Goal: Task Accomplishment & Management: Complete application form

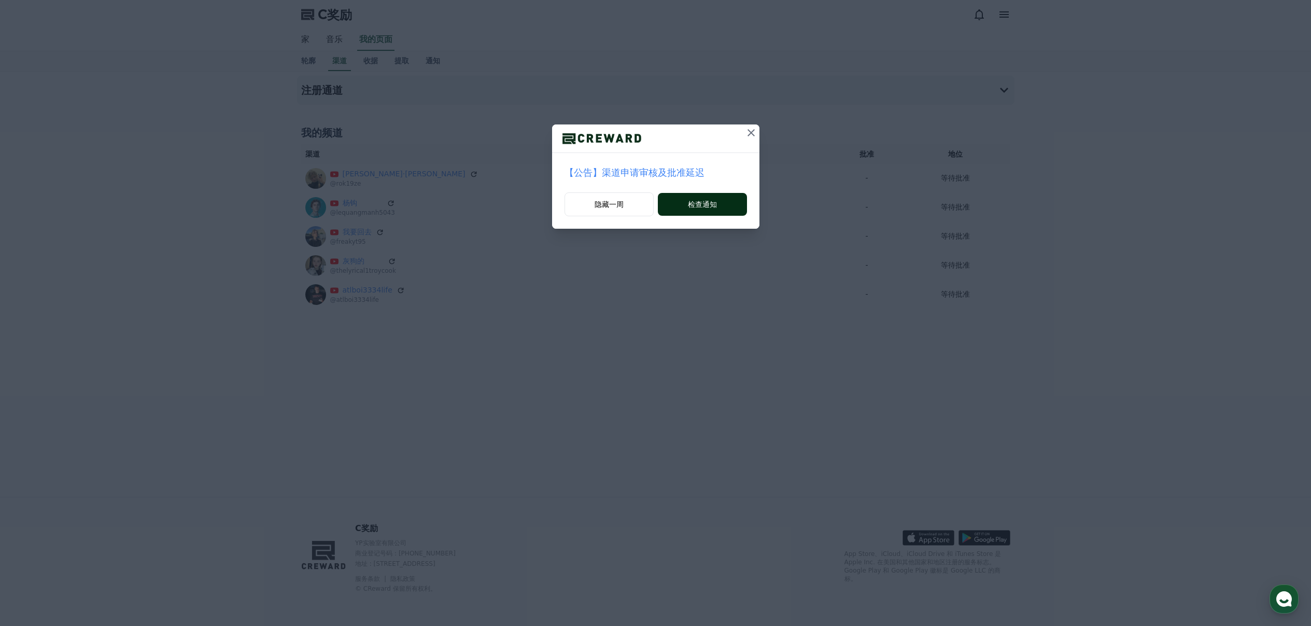
click at [699, 199] on font "检查通知" at bounding box center [702, 204] width 29 height 10
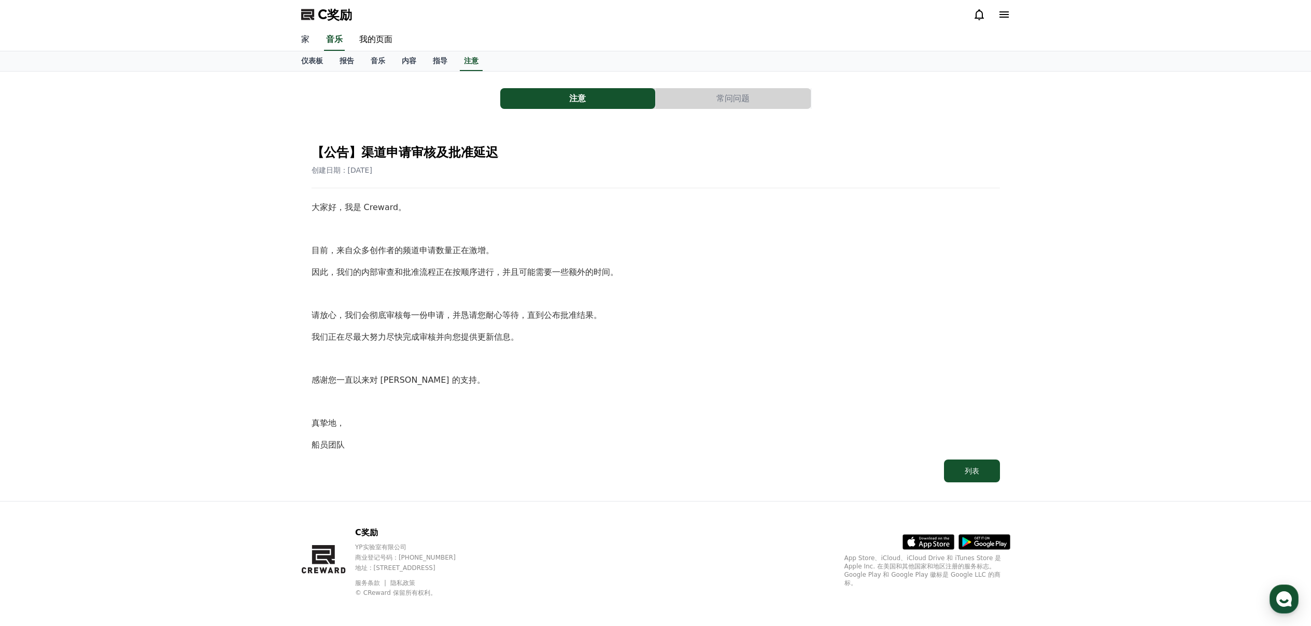
click at [310, 40] on link "家" at bounding box center [305, 40] width 25 height 22
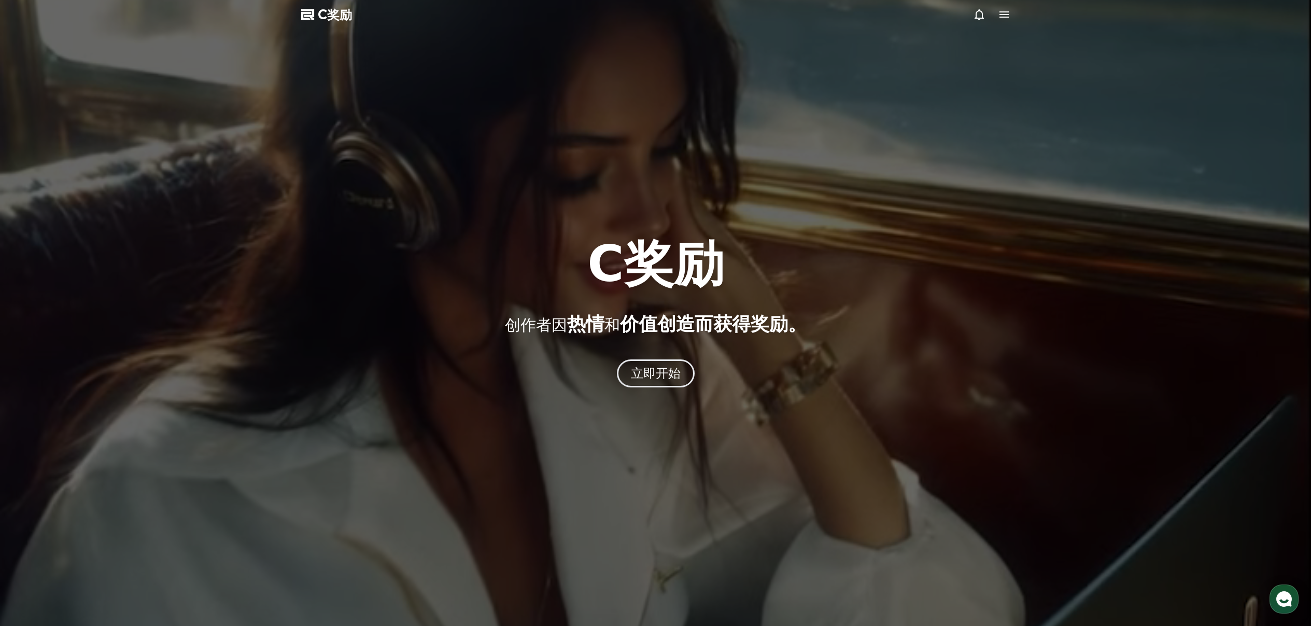
click at [866, 169] on div at bounding box center [655, 313] width 1311 height 626
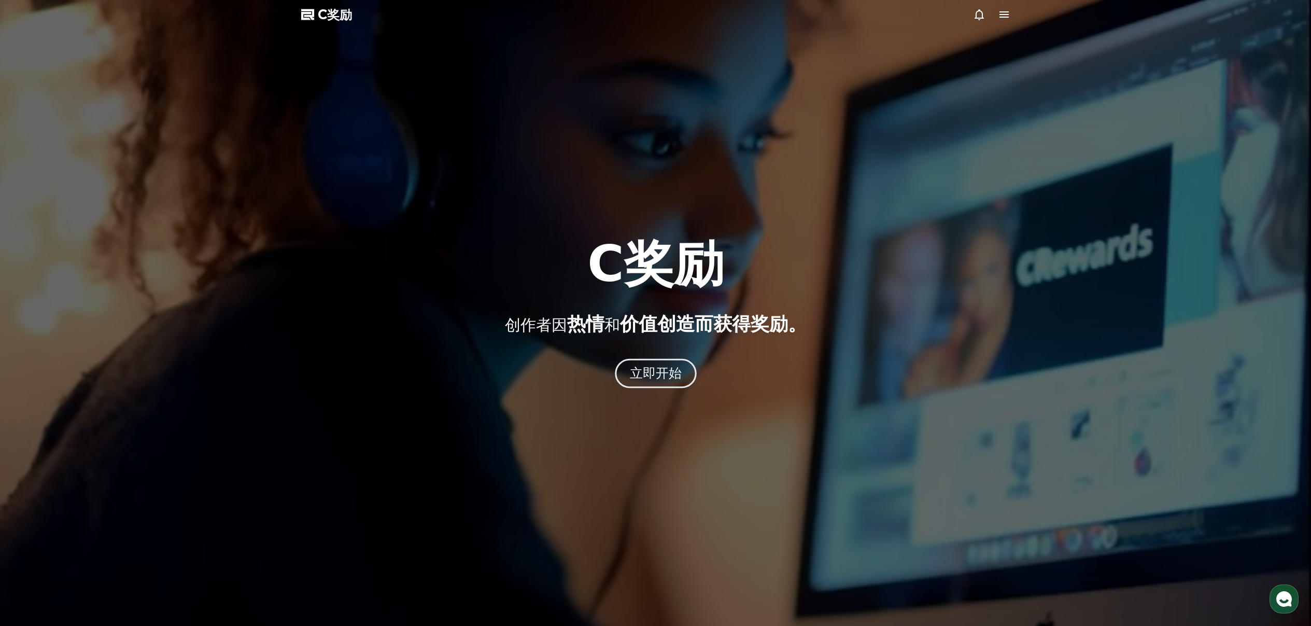
click at [661, 370] on font "立即开始" at bounding box center [655, 372] width 52 height 15
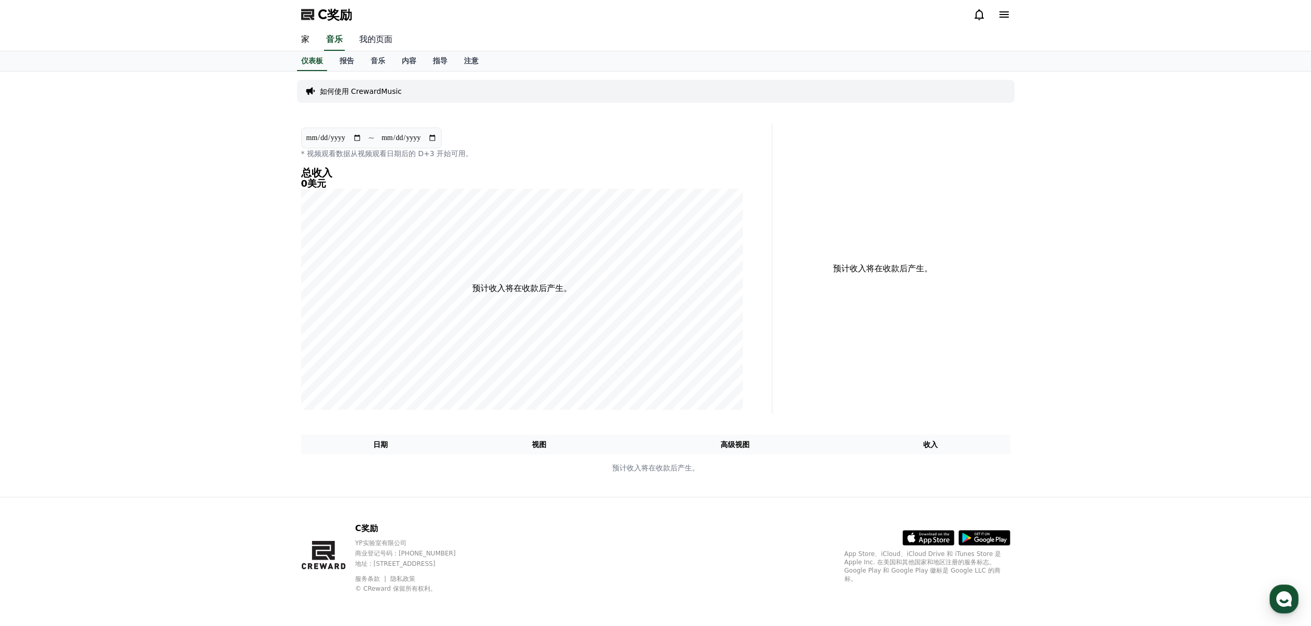
click at [367, 41] on font "我的页面" at bounding box center [375, 39] width 33 height 10
select select "**********"
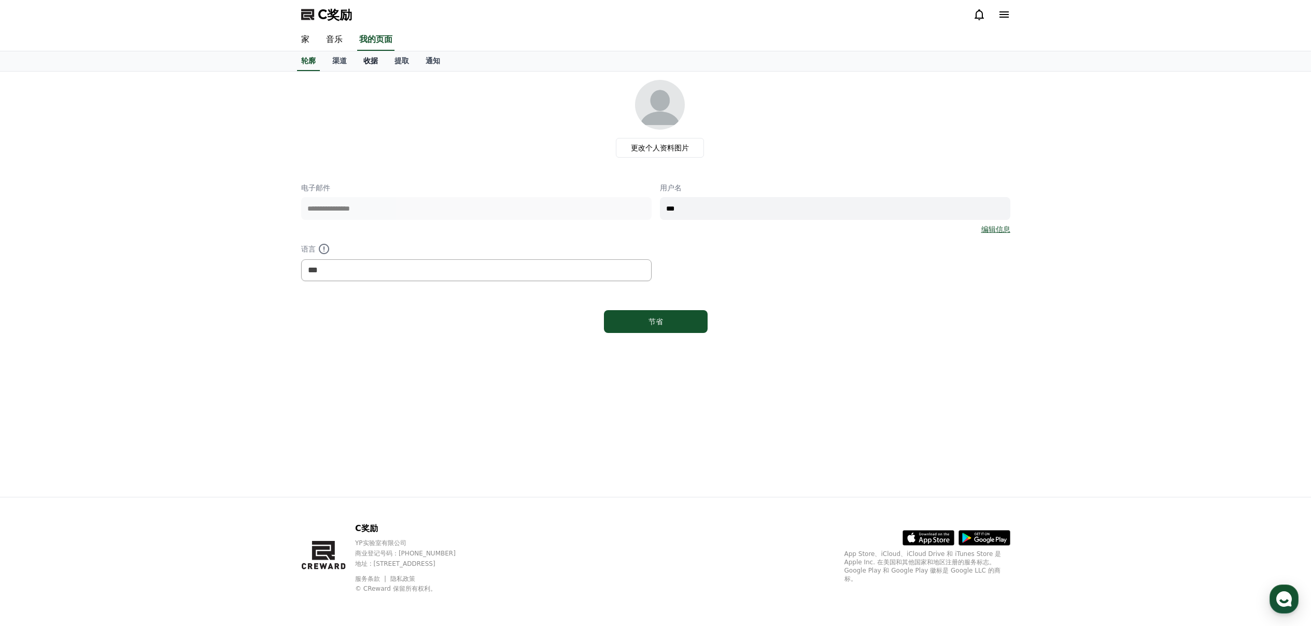
click at [359, 63] on link "收据" at bounding box center [370, 61] width 31 height 20
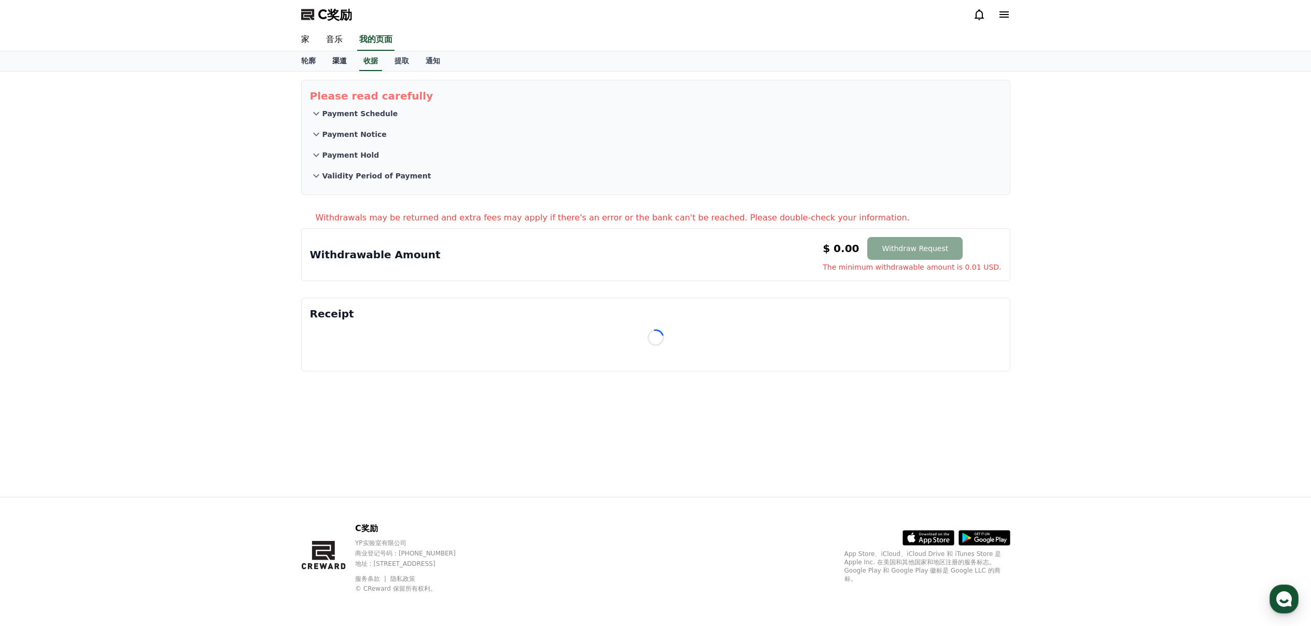
click at [343, 62] on font "渠道" at bounding box center [339, 60] width 15 height 8
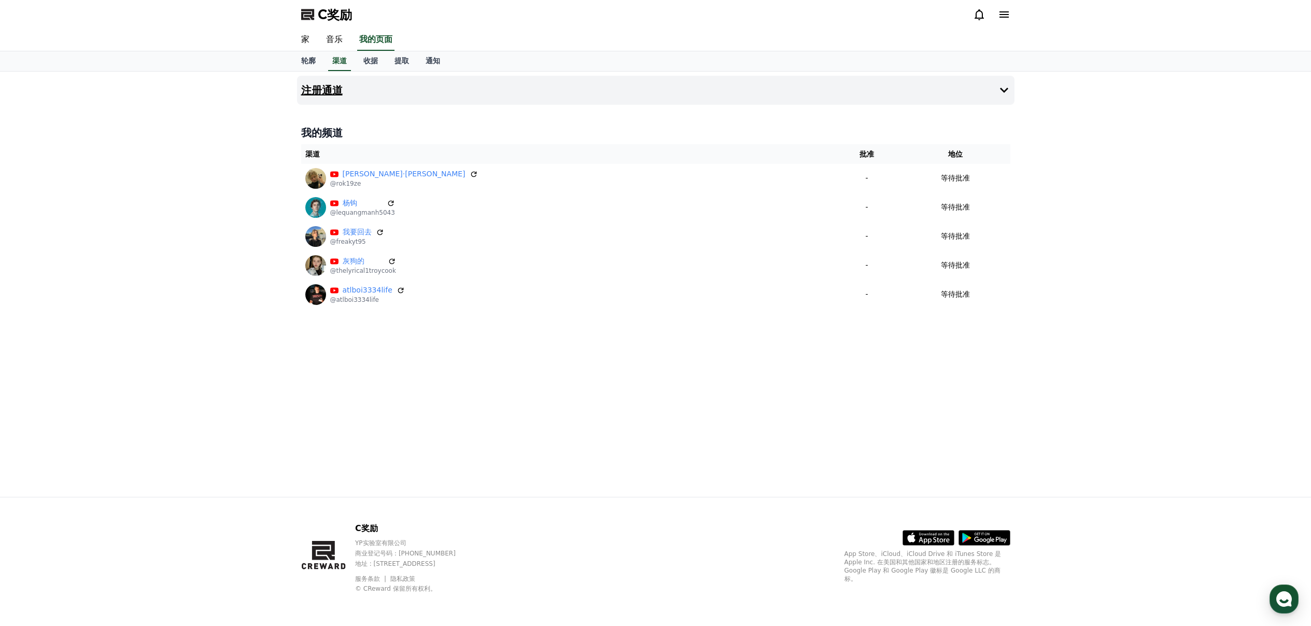
click at [321, 91] on font "注册通道" at bounding box center [321, 90] width 41 height 12
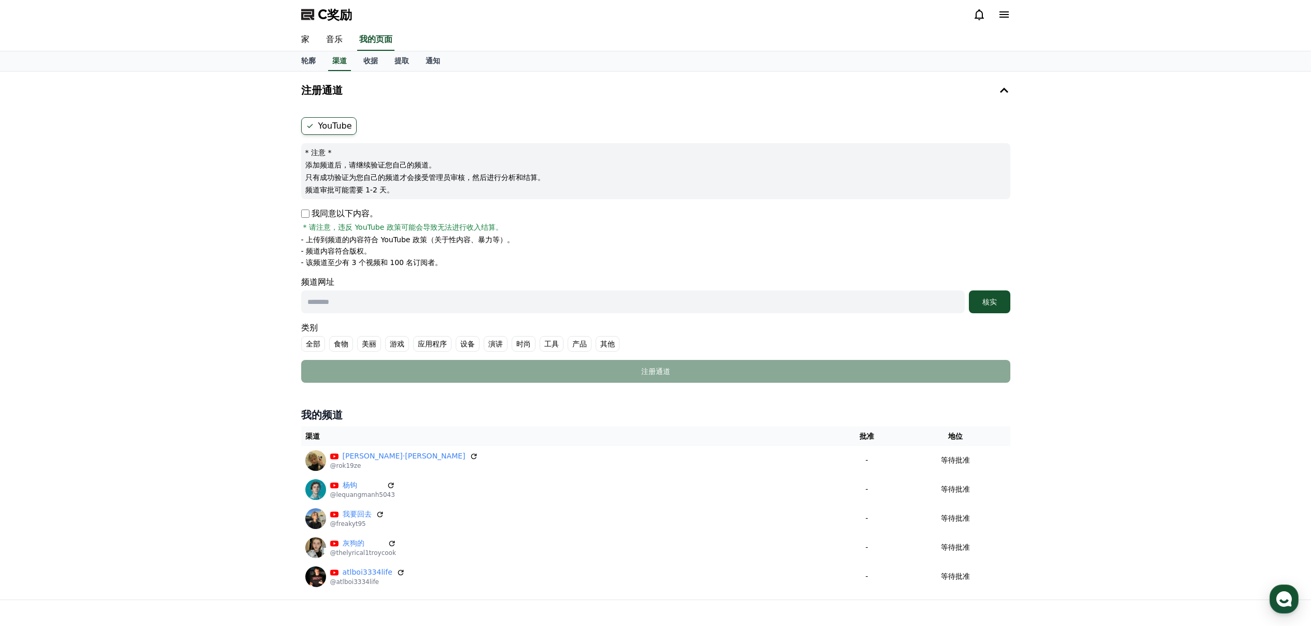
click at [372, 297] on input "text" at bounding box center [632, 301] width 663 height 23
click at [444, 297] on input "text" at bounding box center [632, 301] width 663 height 23
click at [989, 255] on li "- 频道内容符合版权。" at bounding box center [655, 251] width 709 height 10
click at [790, 296] on input "text" at bounding box center [632, 301] width 663 height 23
click at [780, 295] on input "text" at bounding box center [632, 301] width 663 height 23
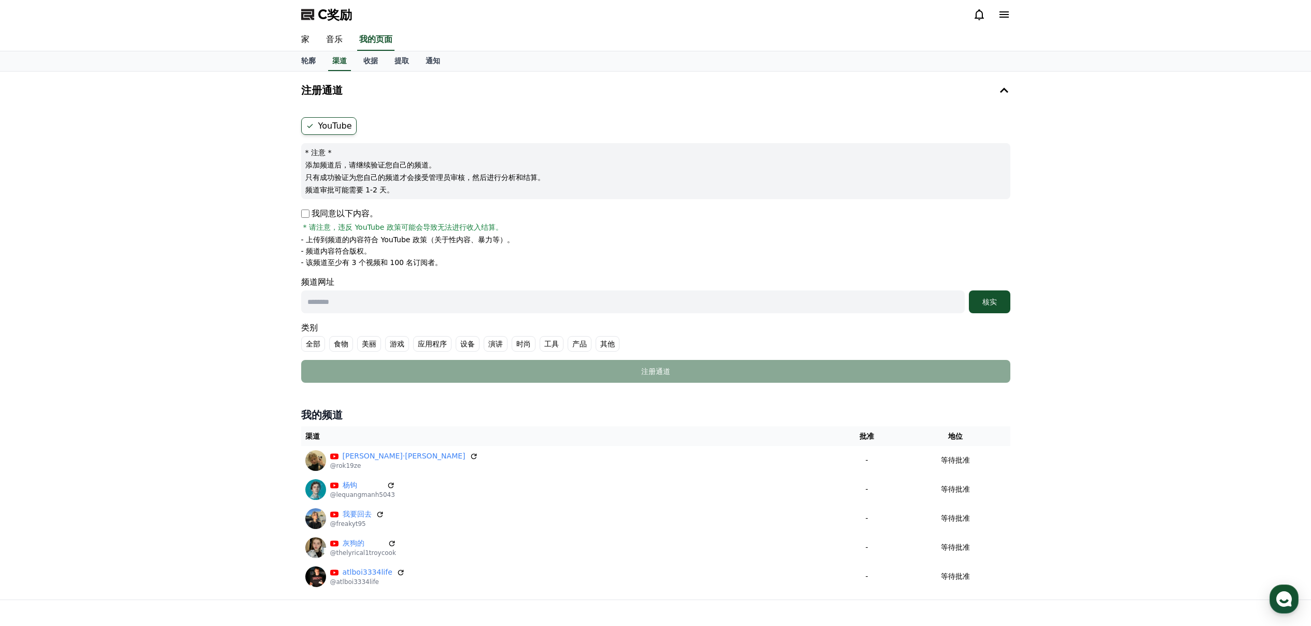
paste input "**********"
type input "**********"
click at [991, 297] on font "核实" at bounding box center [989, 301] width 15 height 8
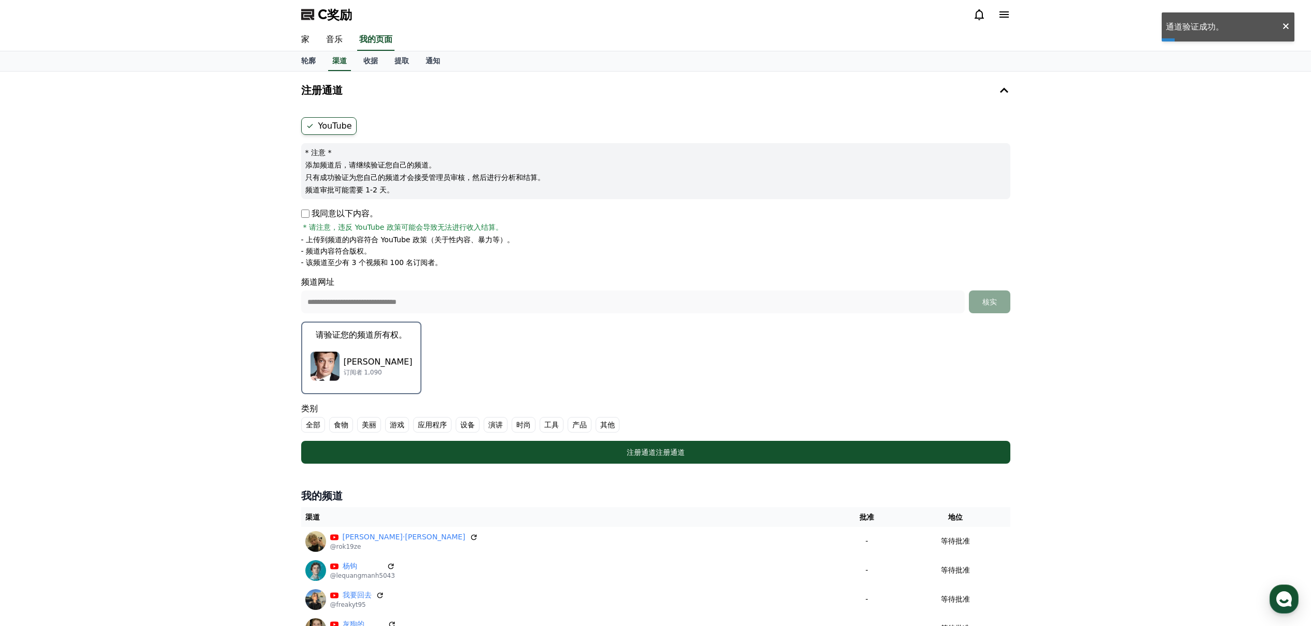
click at [387, 362] on div "马尔纳塞霍 订阅者 1,090" at bounding box center [361, 365] width 102 height 41
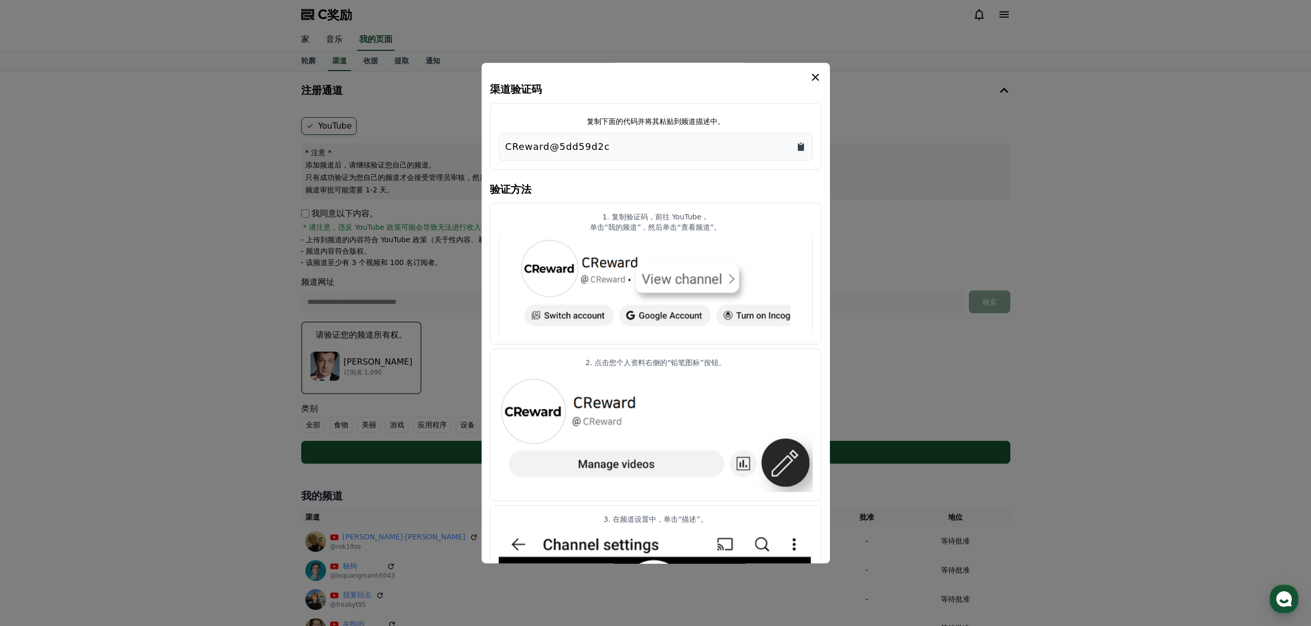
click at [802, 147] on icon "复制到剪贴板" at bounding box center [801, 147] width 6 height 8
click at [770, 145] on div "CReward@5dd59d2c" at bounding box center [655, 146] width 301 height 15
click at [819, 74] on icon "情态动词" at bounding box center [815, 77] width 12 height 12
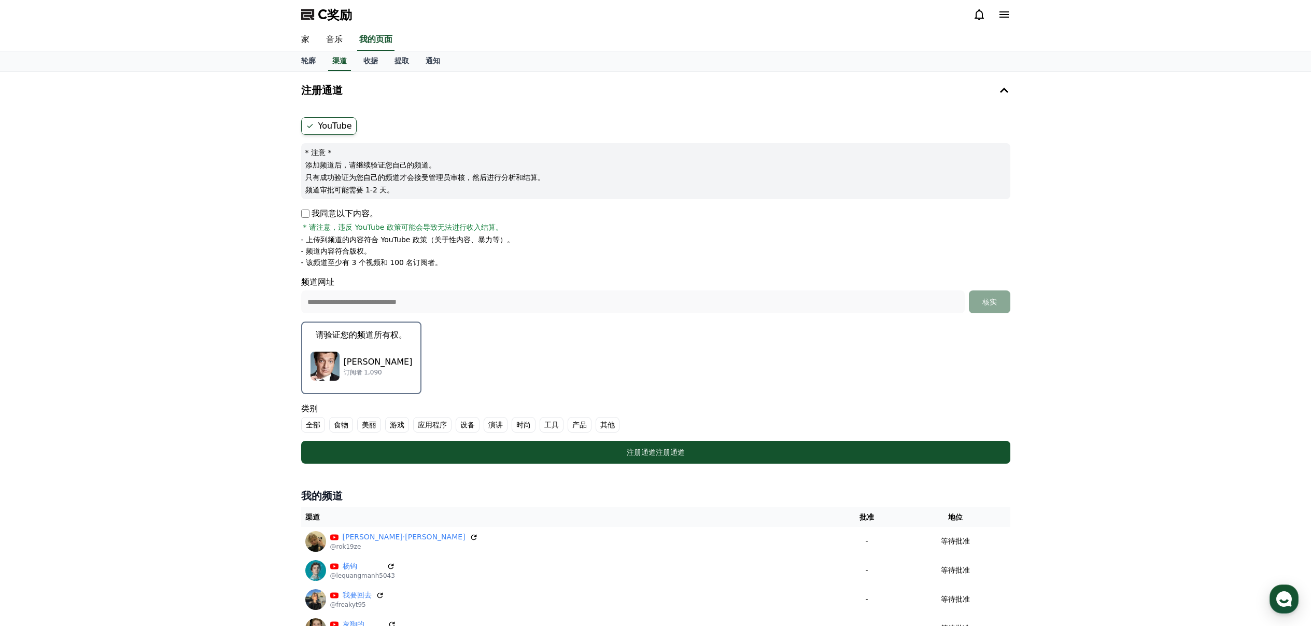
click at [605, 422] on font "其他" at bounding box center [607, 424] width 15 height 8
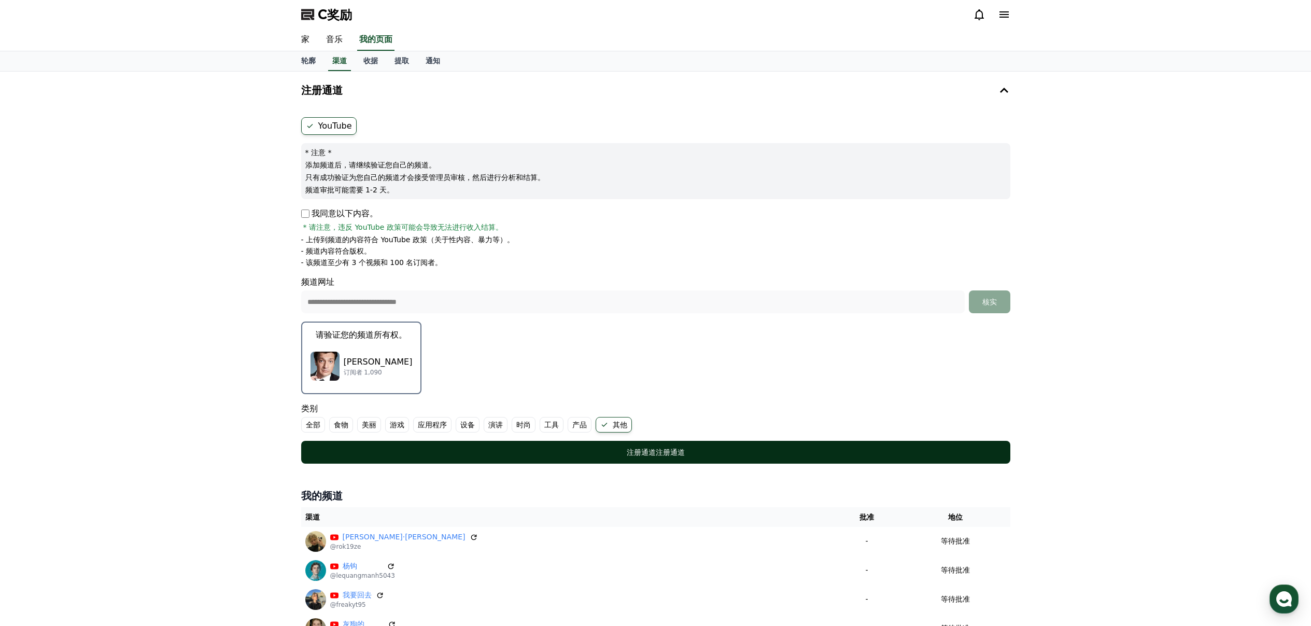
click at [658, 453] on font "注册通道" at bounding box center [670, 452] width 29 height 8
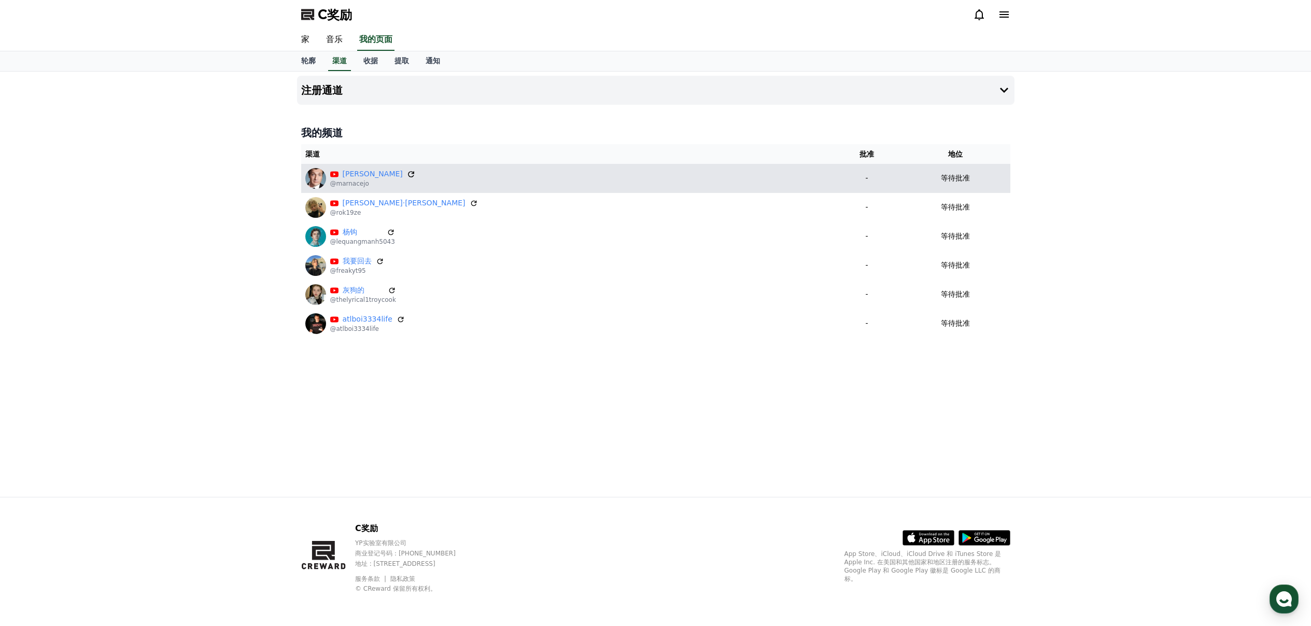
click at [406, 175] on icon at bounding box center [410, 173] width 9 height 9
